Goal: Navigation & Orientation: Find specific page/section

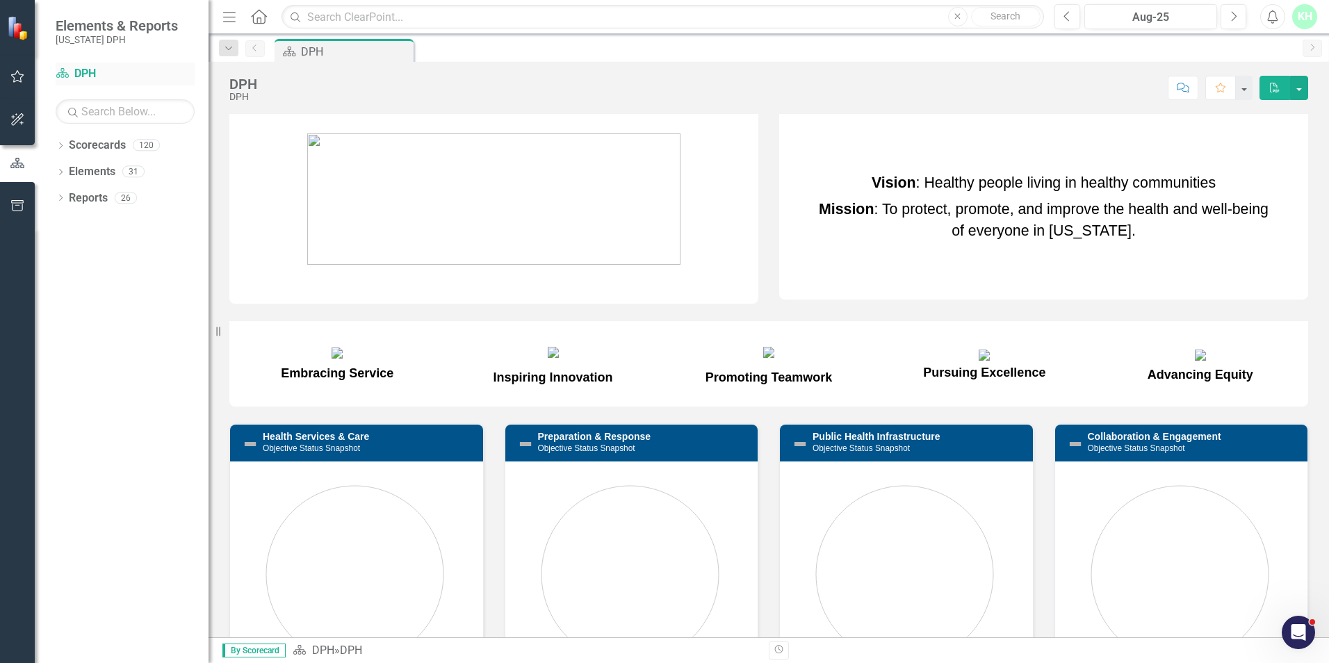
click at [75, 70] on link "Scorecard DPH" at bounding box center [125, 74] width 139 height 16
click at [59, 147] on icon "Dropdown" at bounding box center [61, 147] width 10 height 8
click at [70, 167] on icon "Dropdown" at bounding box center [68, 171] width 10 height 8
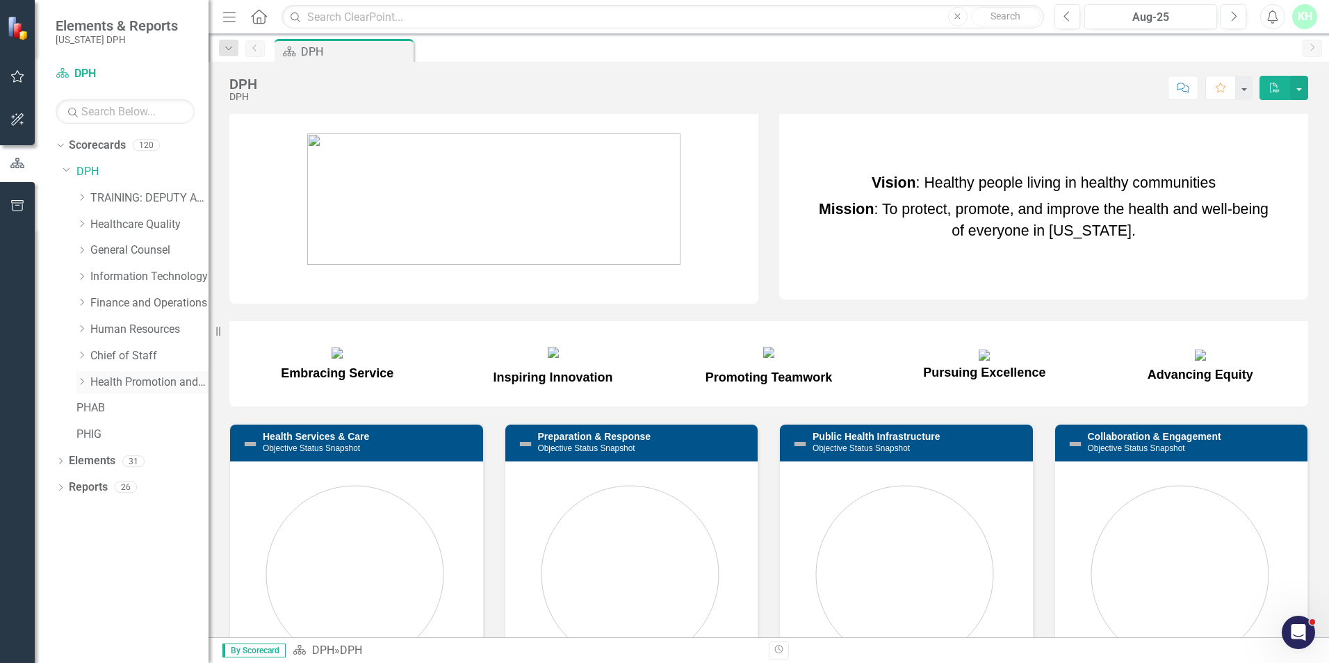
click at [169, 382] on link "Health Promotion and Services" at bounding box center [149, 383] width 118 height 16
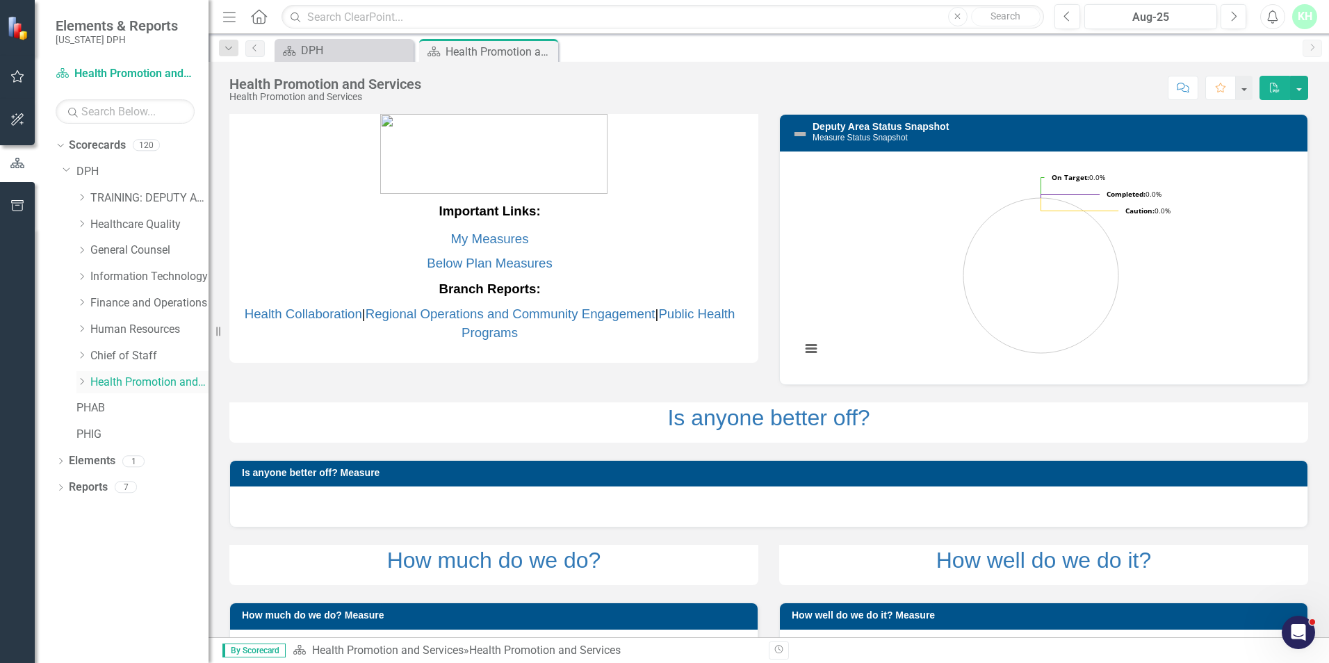
click at [83, 379] on icon "Dropdown" at bounding box center [81, 382] width 10 height 8
click at [96, 462] on icon "Dropdown" at bounding box center [95, 460] width 10 height 8
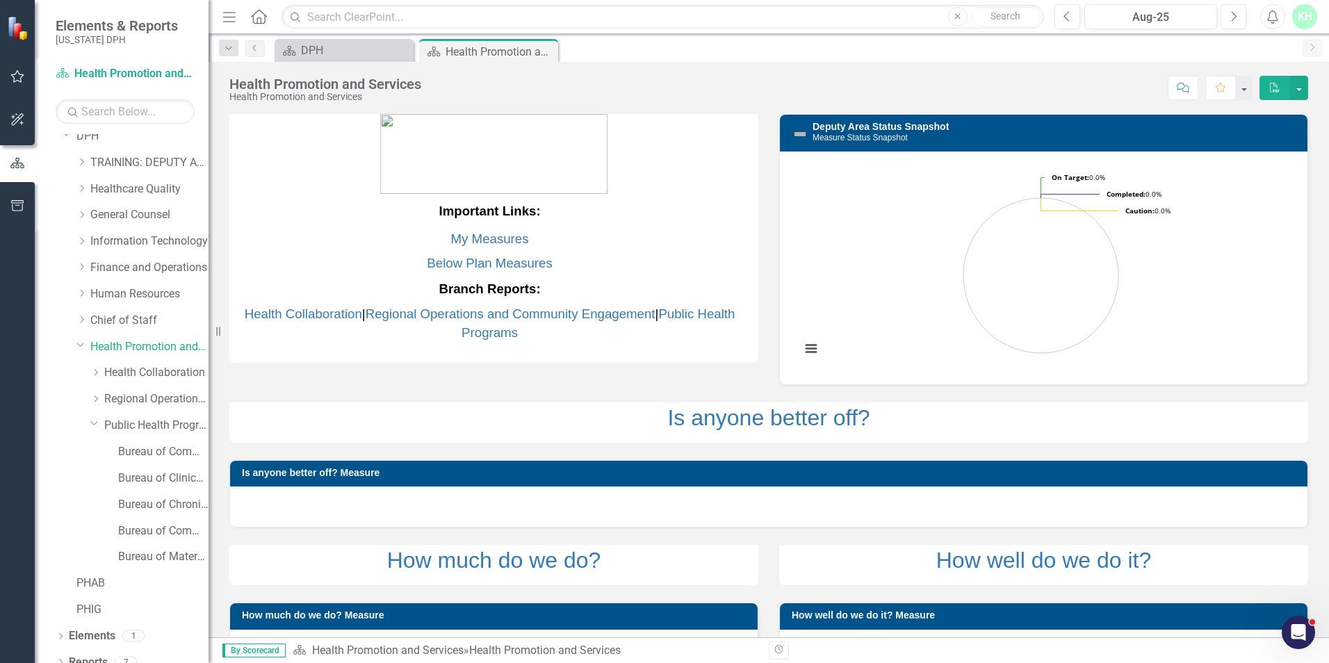
scroll to position [50, 0]
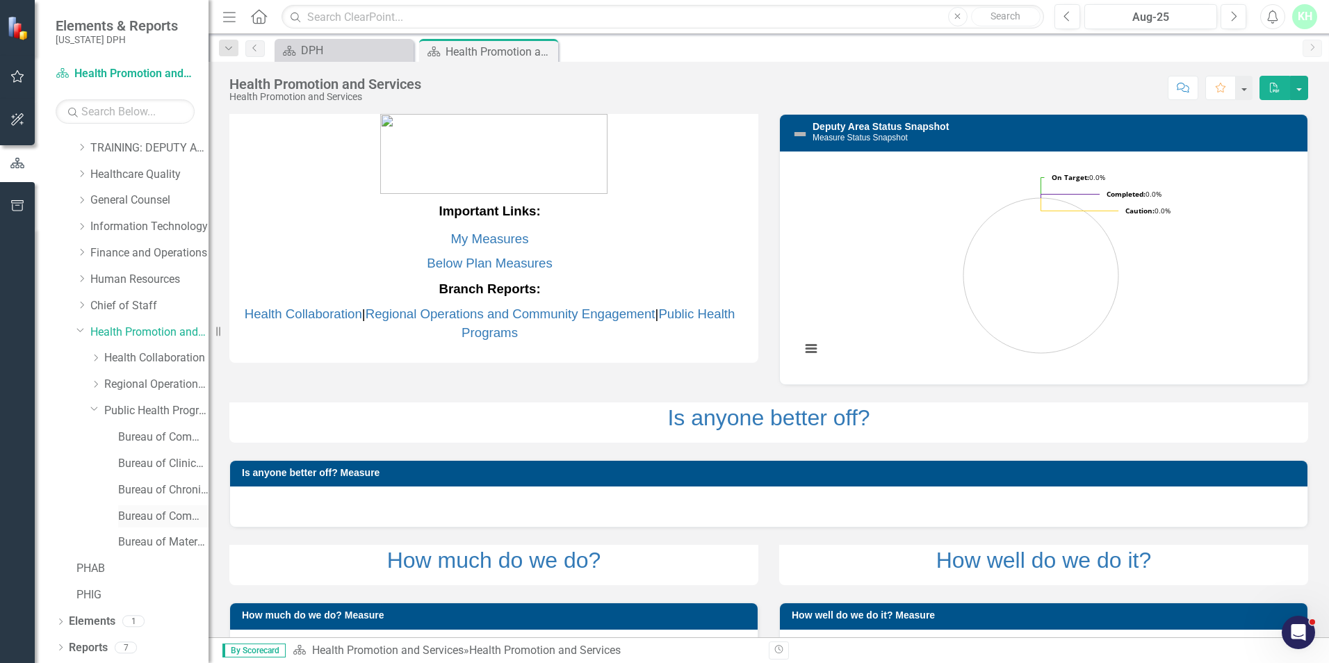
click at [156, 514] on link "Bureau of Community Nutrition Services" at bounding box center [163, 517] width 90 height 16
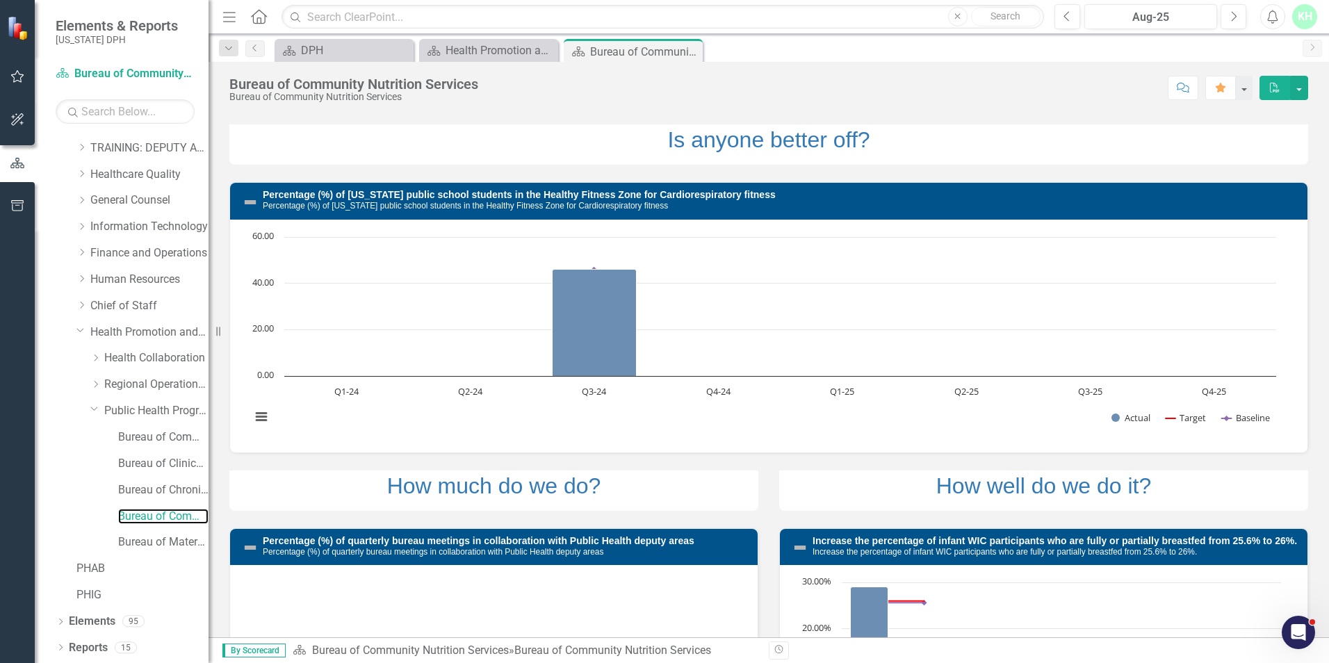
scroll to position [70, 0]
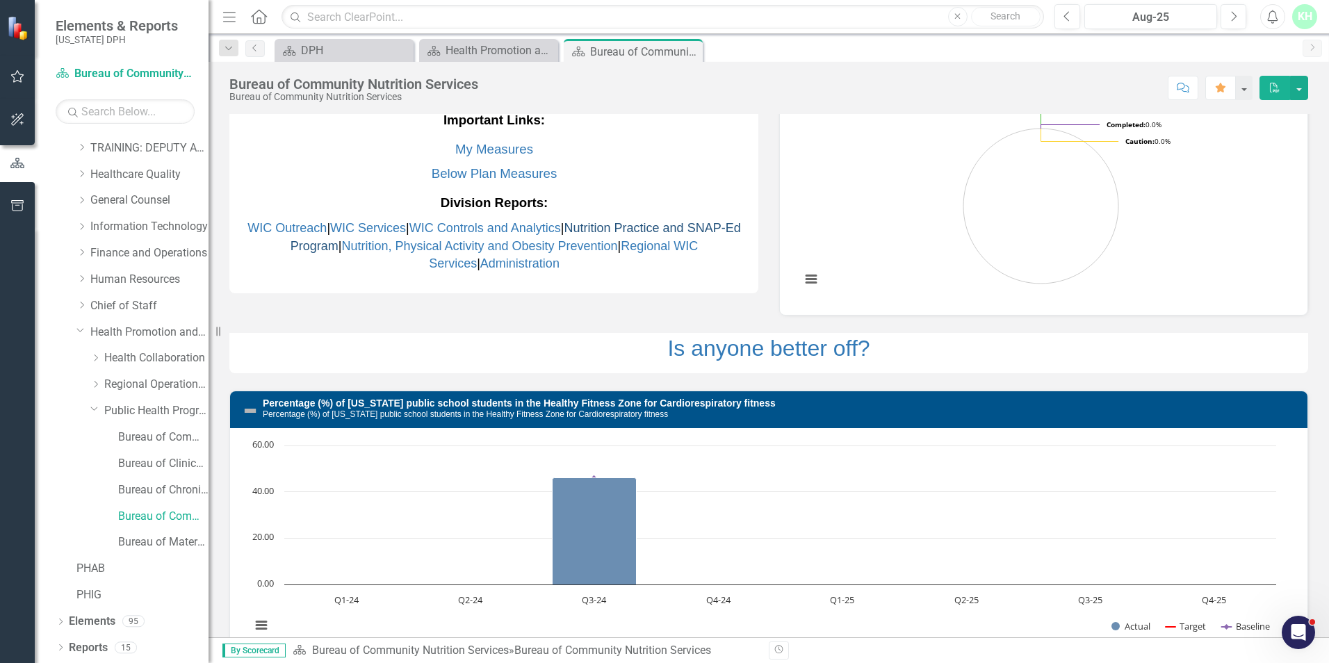
click at [641, 229] on link "Nutrition Practice and SNAP-Ed Program" at bounding box center [516, 237] width 451 height 32
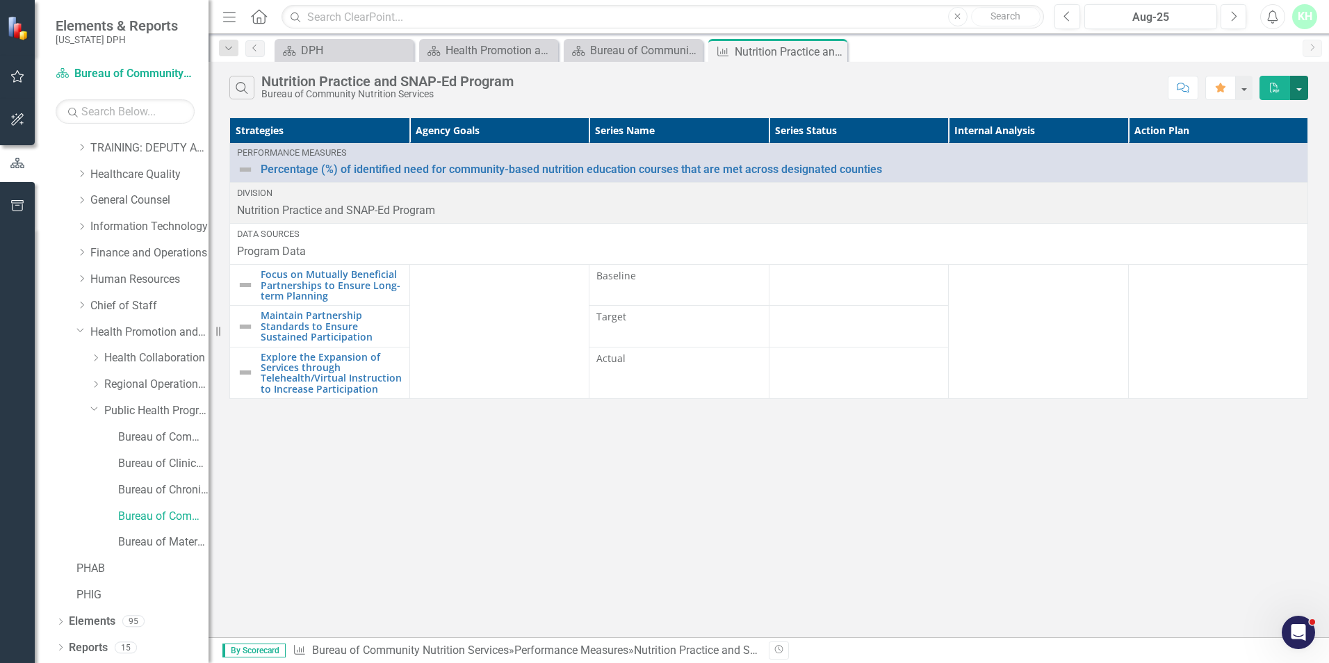
click at [1303, 86] on button "button" at bounding box center [1299, 88] width 18 height 24
click at [1030, 125] on th "Internal Analysis" at bounding box center [1039, 131] width 180 height 26
click at [1028, 129] on th "Internal Analysis Sort Ascending" at bounding box center [1039, 131] width 180 height 26
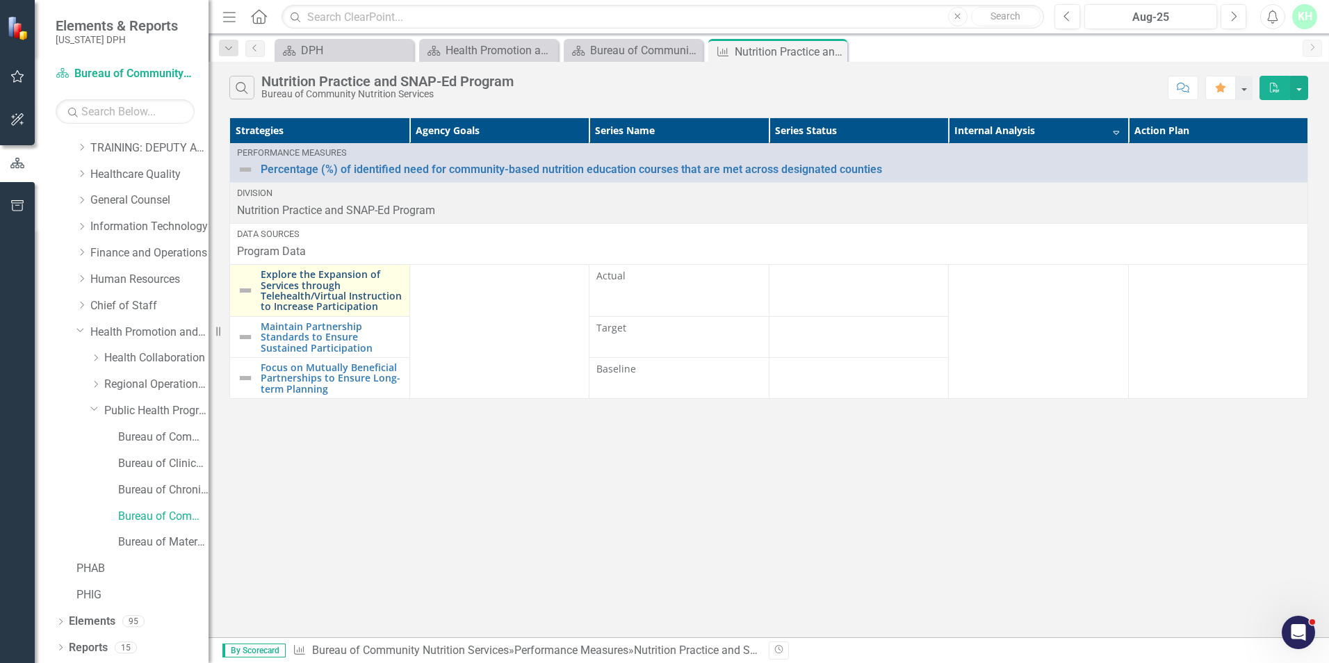
click at [307, 291] on link "Explore the Expansion of Services through Telehealth/Virtual Instruction to Inc…" at bounding box center [332, 290] width 142 height 43
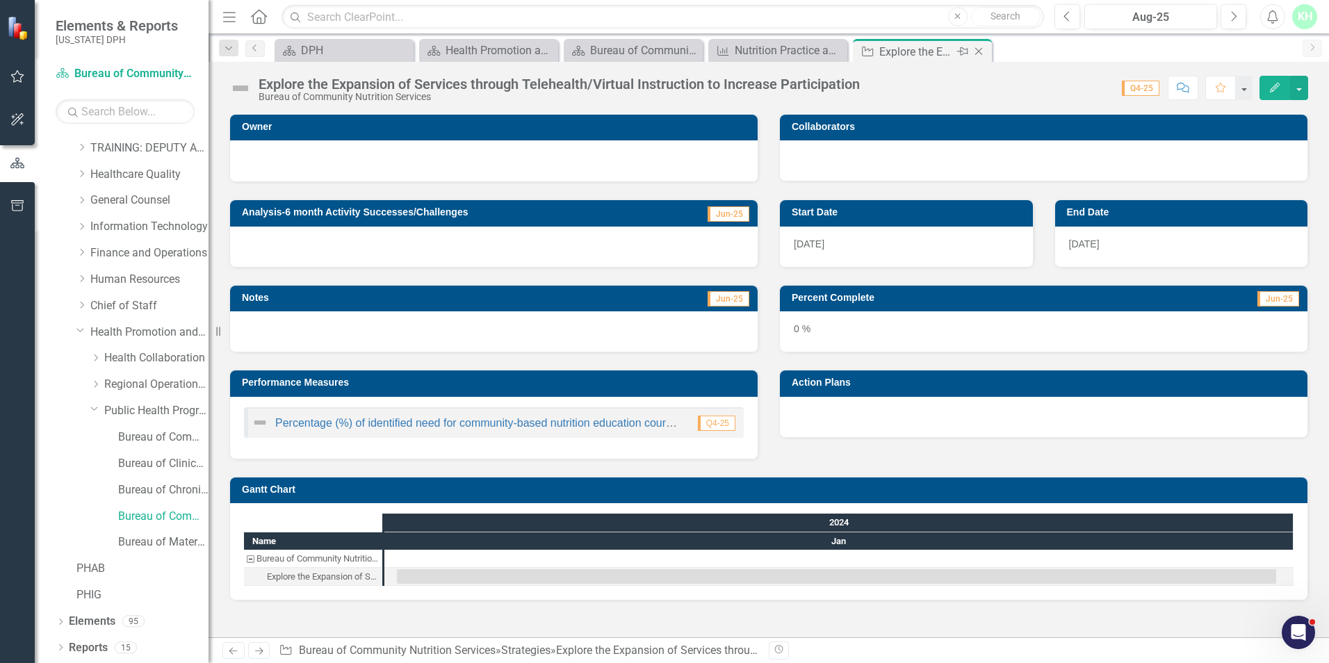
click at [976, 47] on icon "Close" at bounding box center [979, 51] width 14 height 11
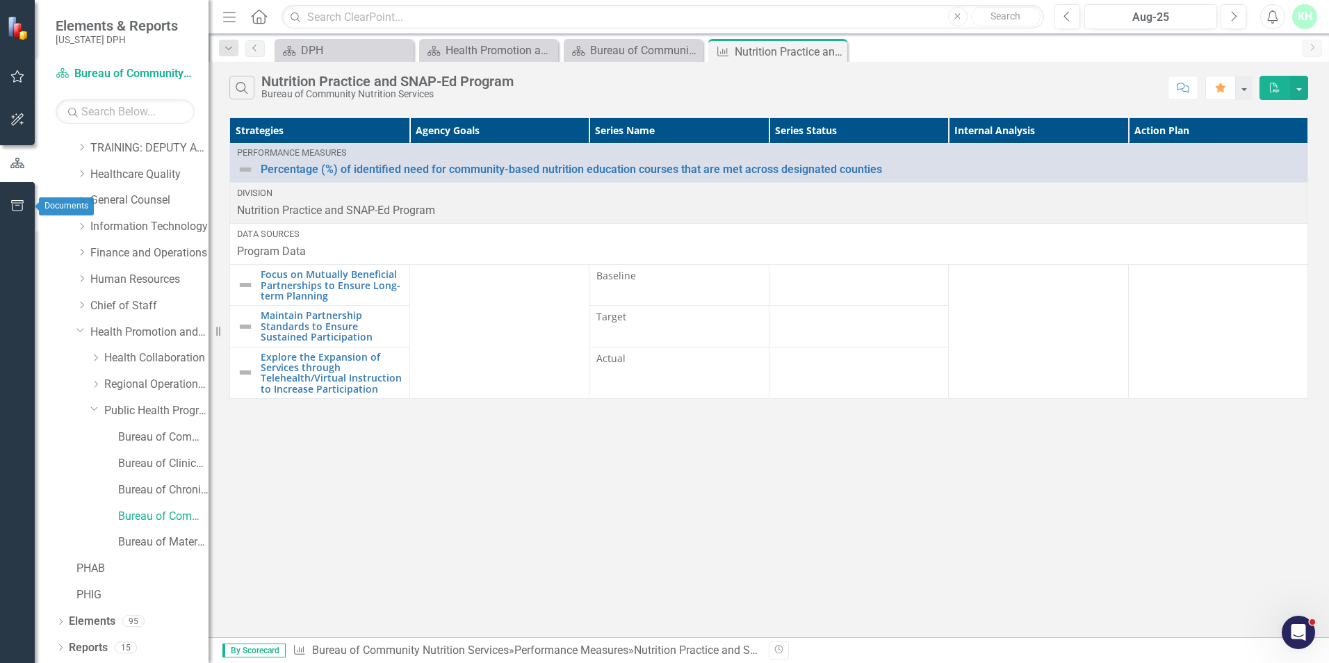
click at [21, 208] on icon "button" at bounding box center [17, 205] width 15 height 11
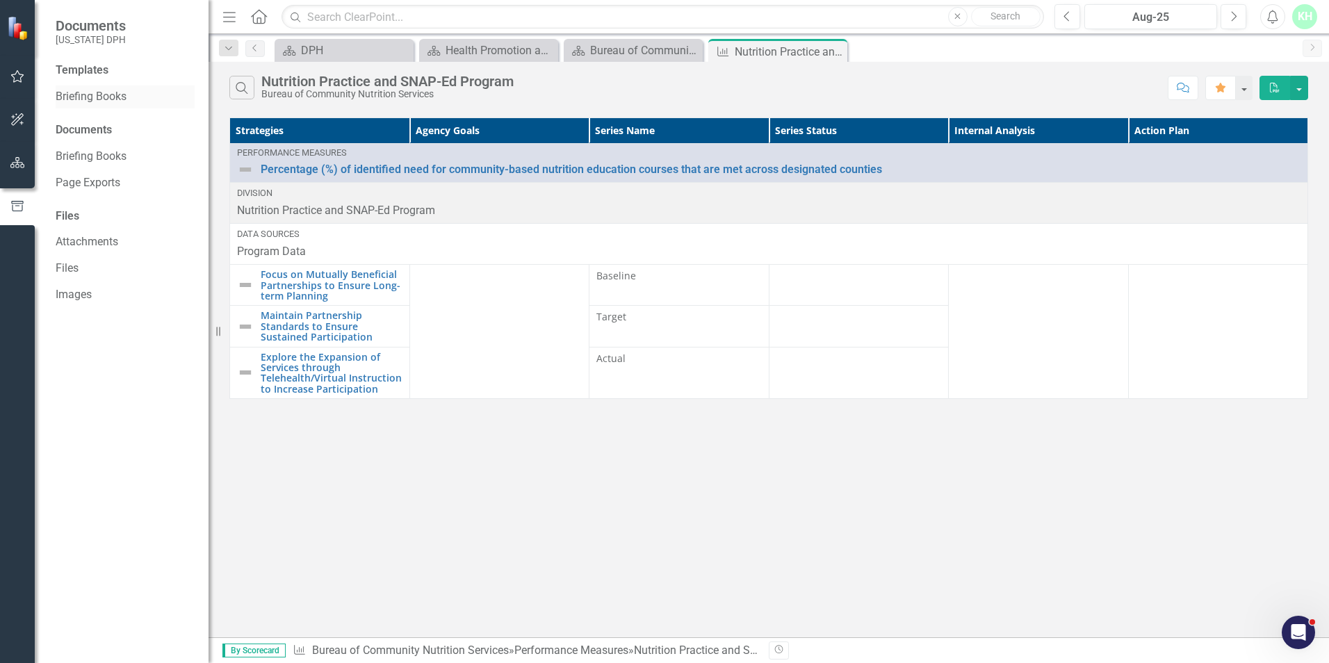
click at [127, 97] on link "Briefing Books" at bounding box center [125, 97] width 139 height 16
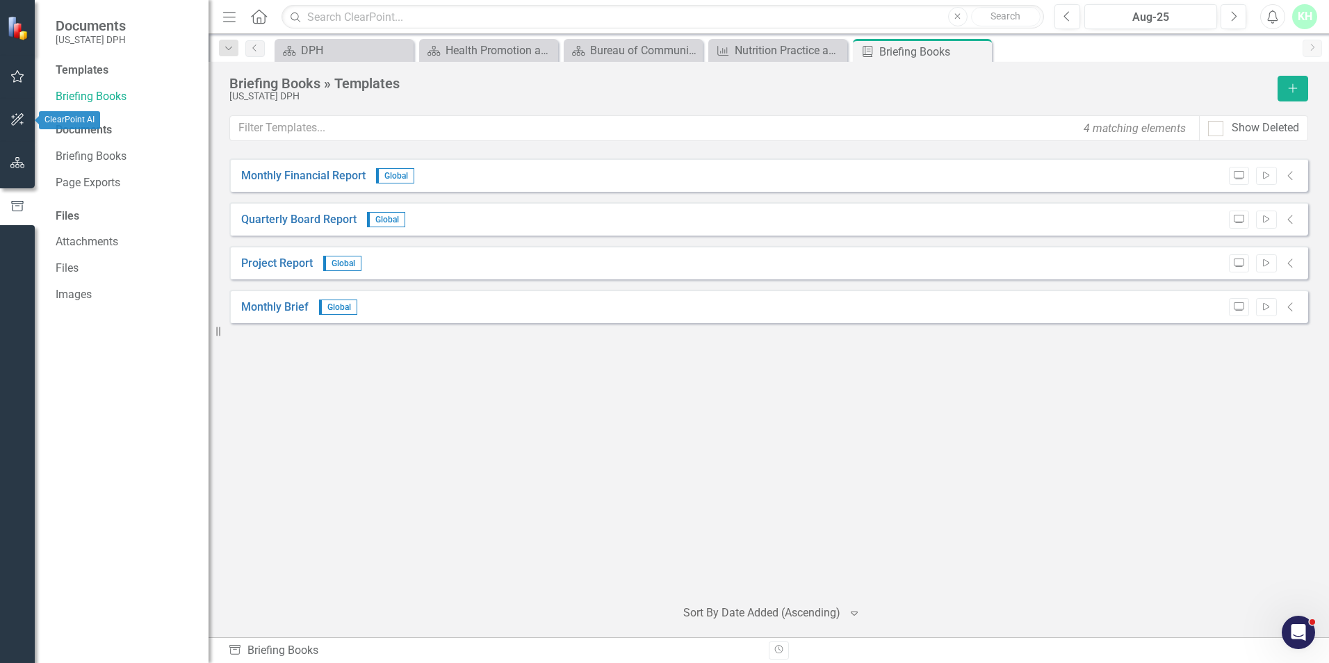
click at [10, 119] on icon "button" at bounding box center [17, 119] width 15 height 11
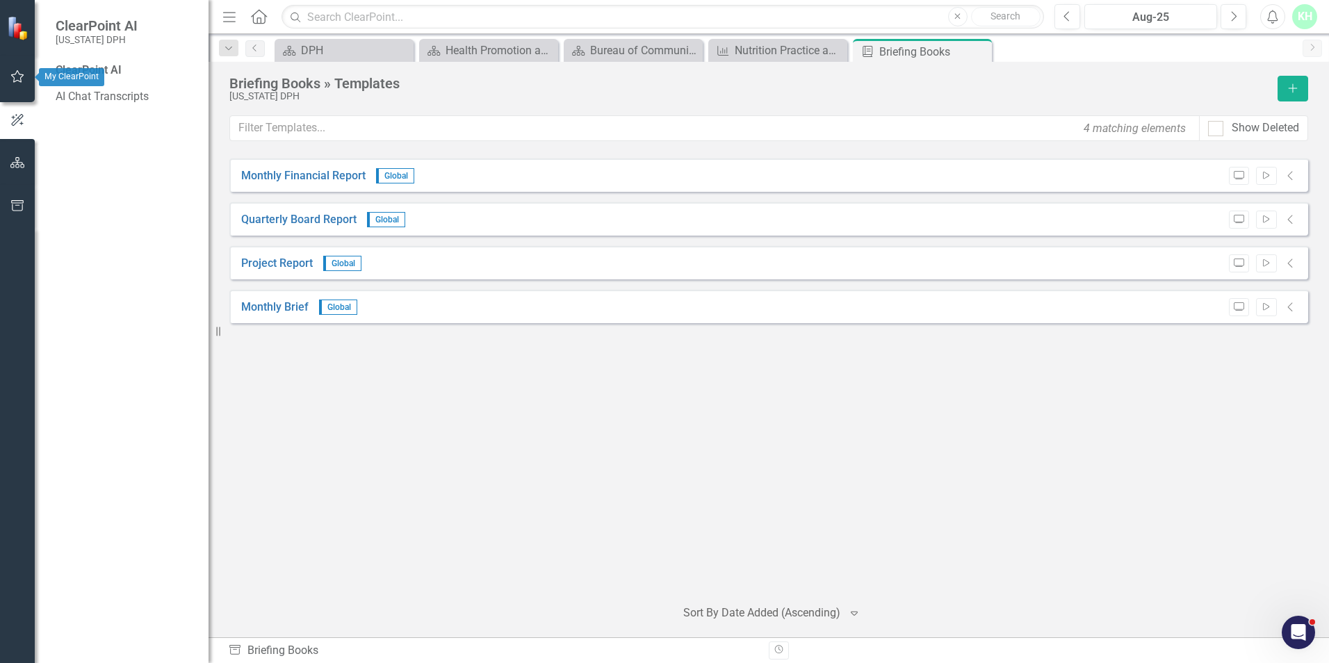
click at [25, 81] on button "button" at bounding box center [17, 77] width 31 height 29
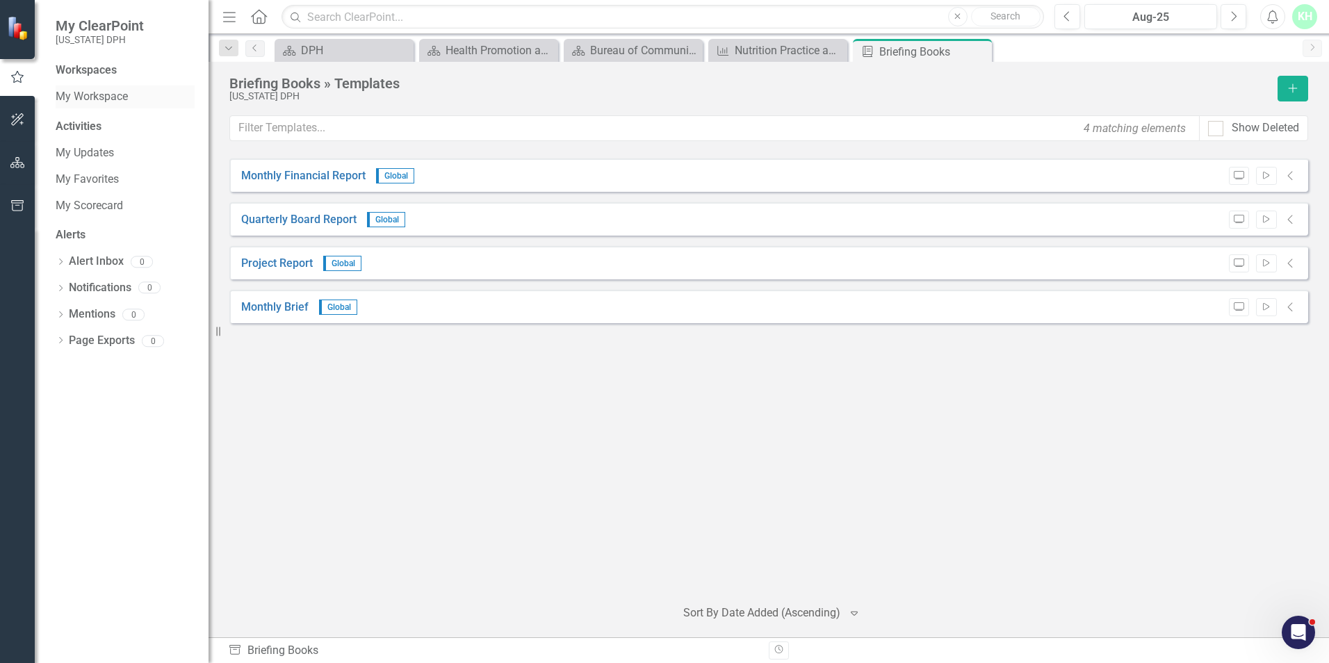
click at [97, 97] on link "My Workspace" at bounding box center [125, 97] width 139 height 16
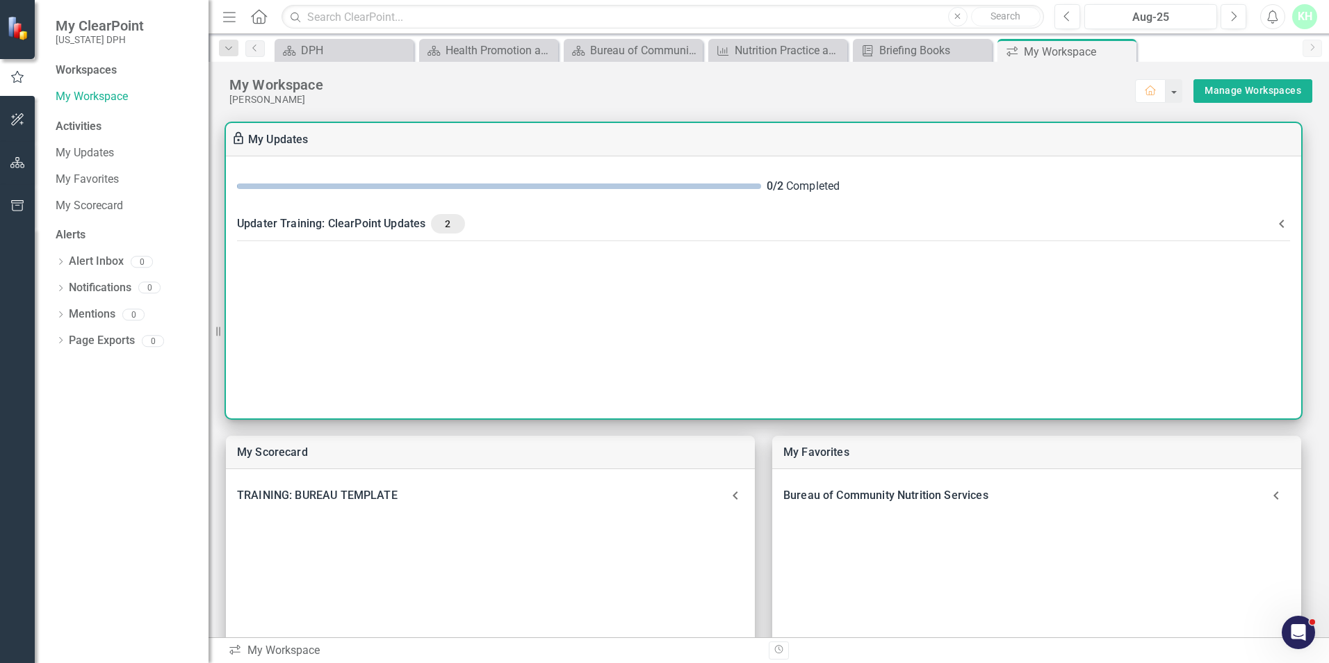
click at [380, 227] on div "Updater Training: ClearPoint Updates 2" at bounding box center [755, 223] width 1037 height 19
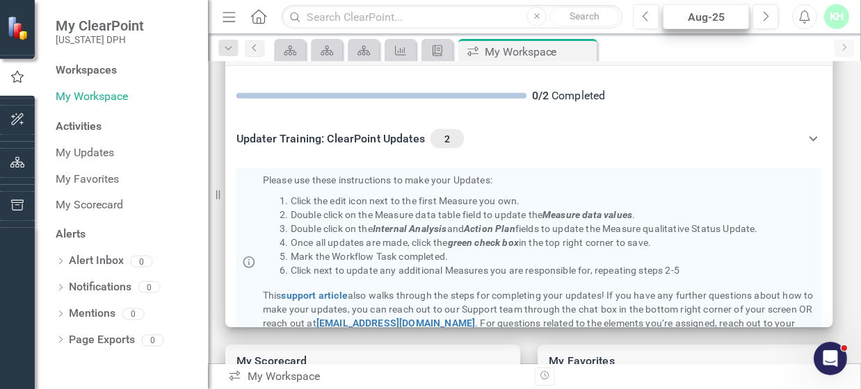
scroll to position [90, 0]
